Goal: Navigation & Orientation: Find specific page/section

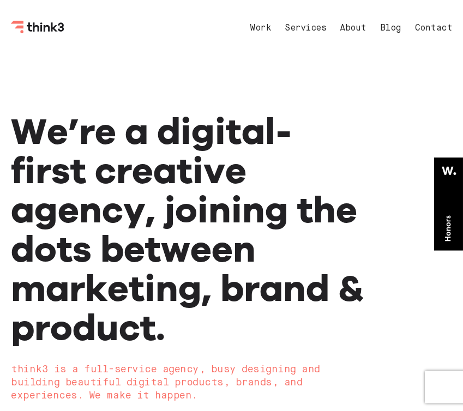
click at [271, 28] on ul "Work Services About Blog Contact" at bounding box center [340, 28] width 224 height 9
click at [266, 28] on link "Work" at bounding box center [260, 28] width 21 height 9
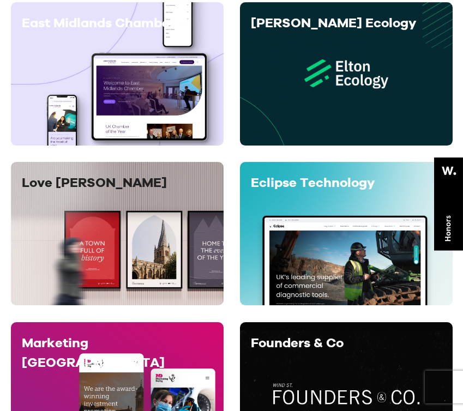
scroll to position [485, 0]
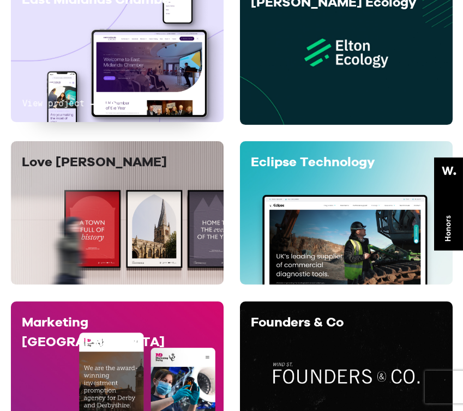
click at [174, 44] on div "View project" at bounding box center [117, 64] width 191 height 96
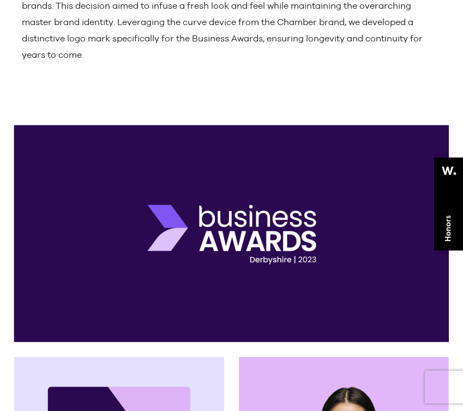
scroll to position [3867, 0]
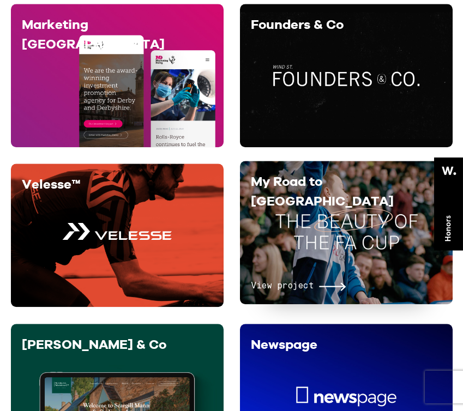
scroll to position [872, 0]
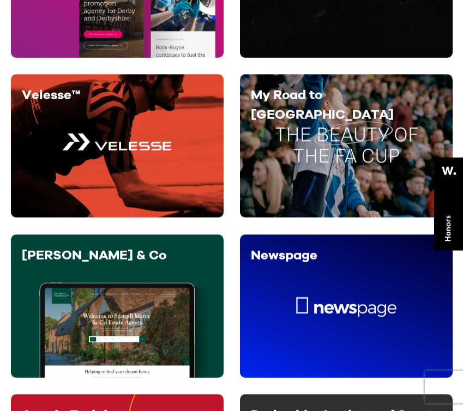
click at [305, 167] on div "View project" at bounding box center [346, 170] width 191 height 76
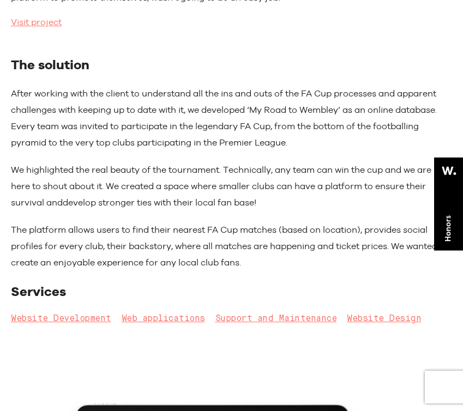
scroll to position [799, 0]
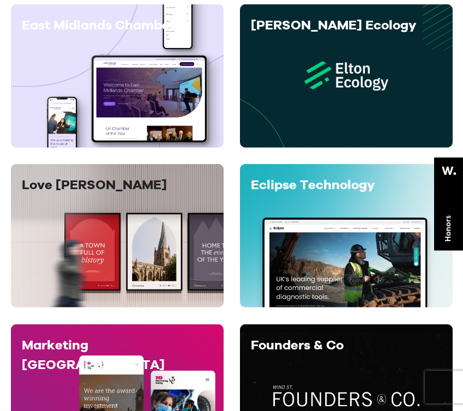
scroll to position [435, 0]
